Goal: Register for event/course

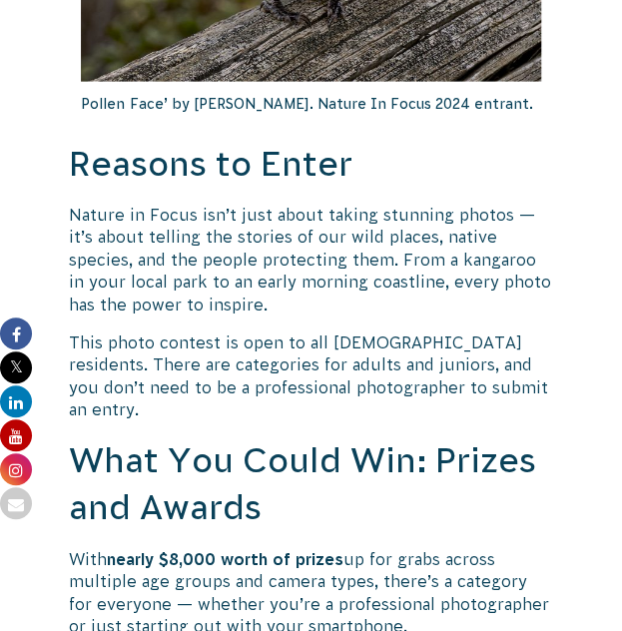
scroll to position [1113, 0]
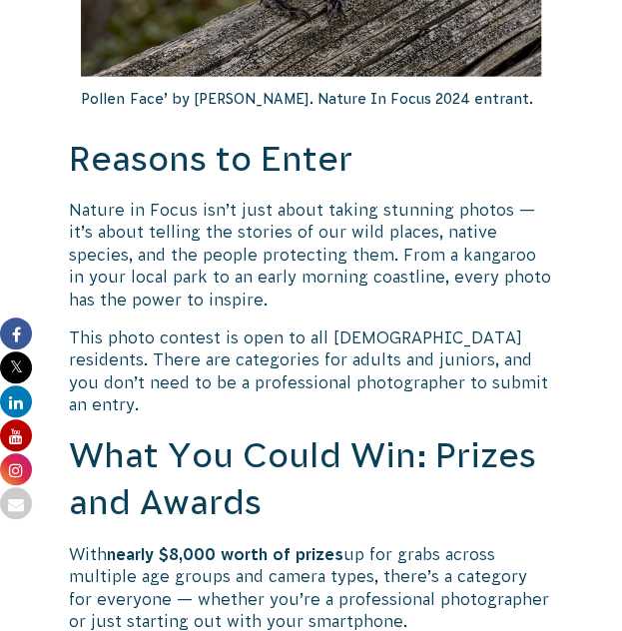
click at [104, 283] on p "Nature in Focus isn’t just about taking stunning photos — it’s about telling th…" at bounding box center [311, 255] width 485 height 112
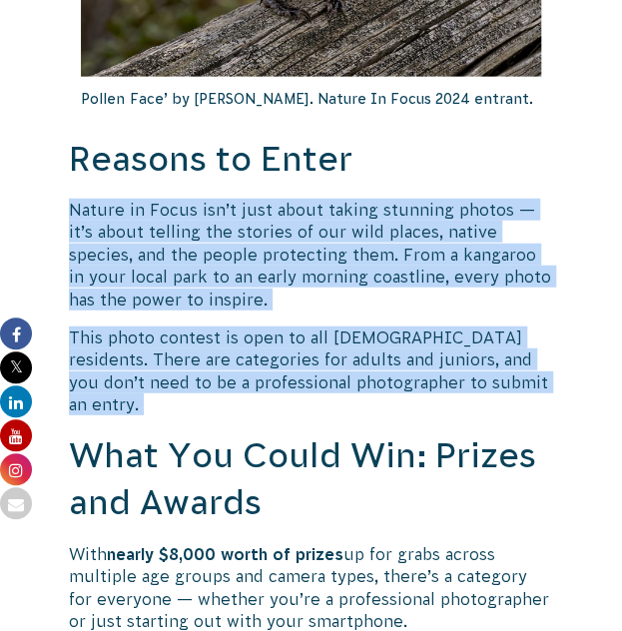
drag, startPoint x: 104, startPoint y: 283, endPoint x: 142, endPoint y: 339, distance: 67.6
click at [142, 339] on p "This photo contest is open to all [DEMOGRAPHIC_DATA] residents. There are categ…" at bounding box center [311, 372] width 485 height 90
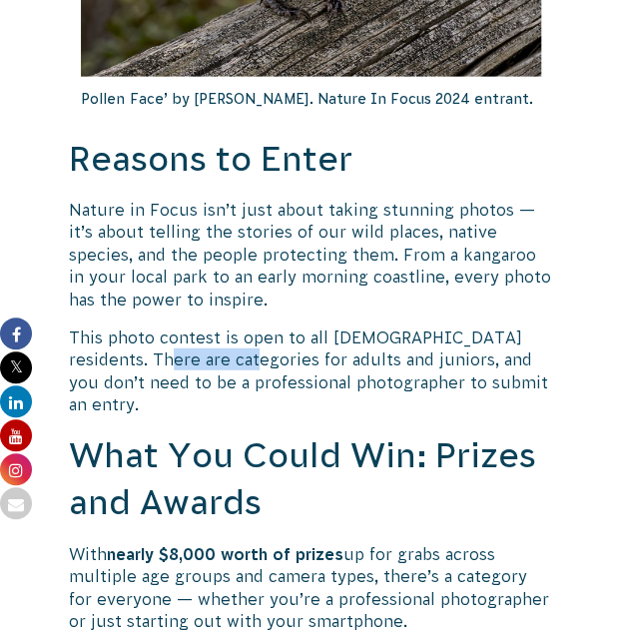
click at [142, 339] on p "This photo contest is open to all [DEMOGRAPHIC_DATA] residents. There are categ…" at bounding box center [311, 372] width 485 height 90
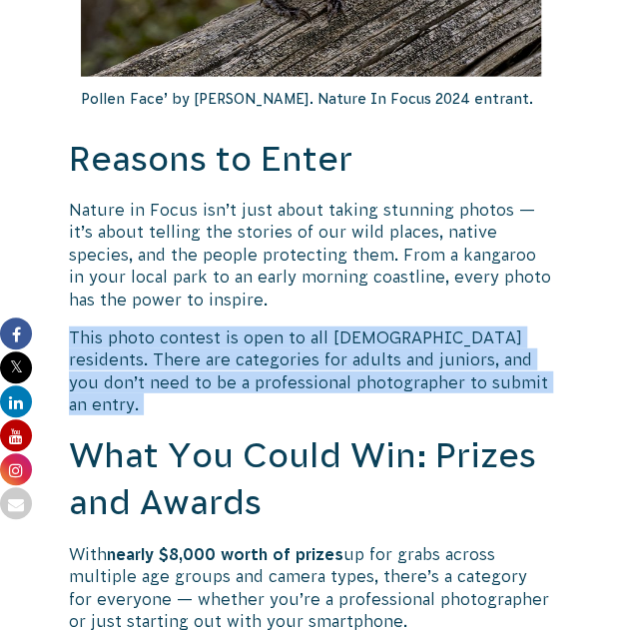
click at [142, 339] on p "This photo contest is open to all [DEMOGRAPHIC_DATA] residents. There are categ…" at bounding box center [311, 372] width 485 height 90
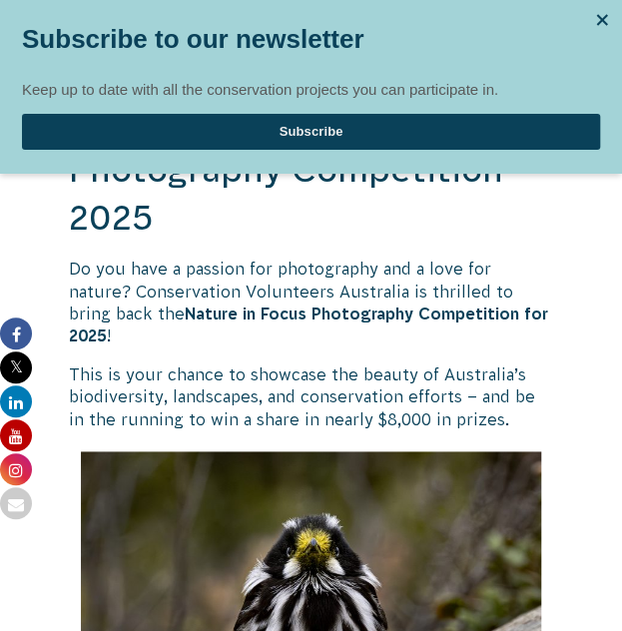
scroll to position [488, 0]
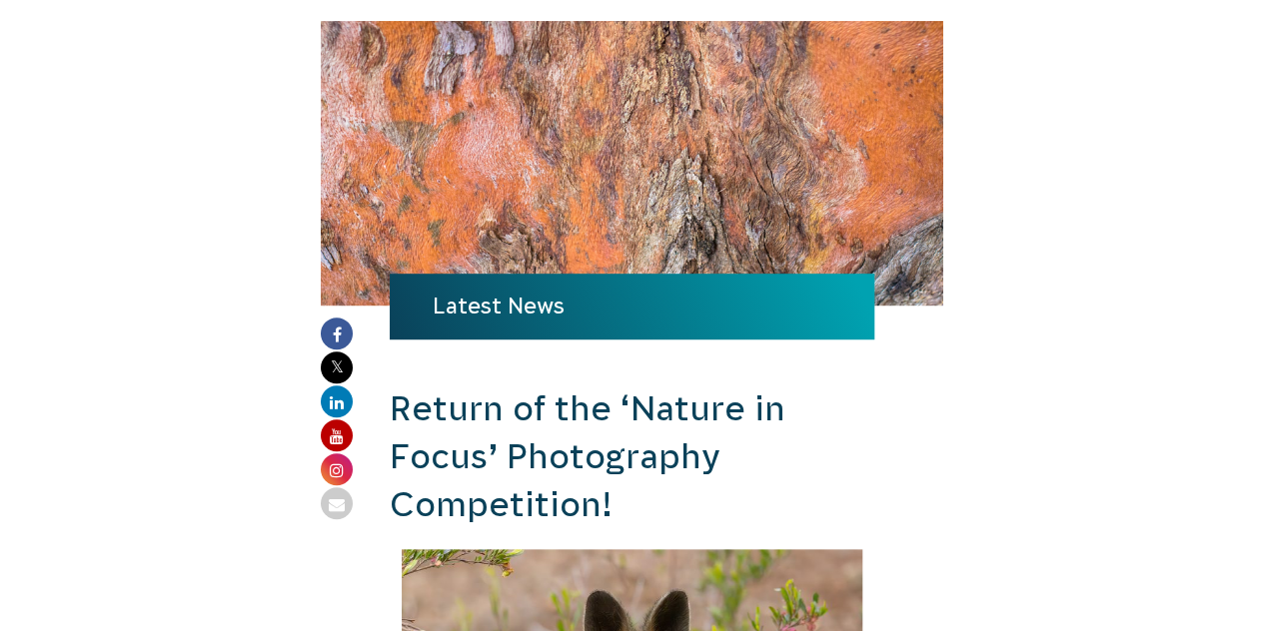
scroll to position [86, 0]
